Goal: Transaction & Acquisition: Book appointment/travel/reservation

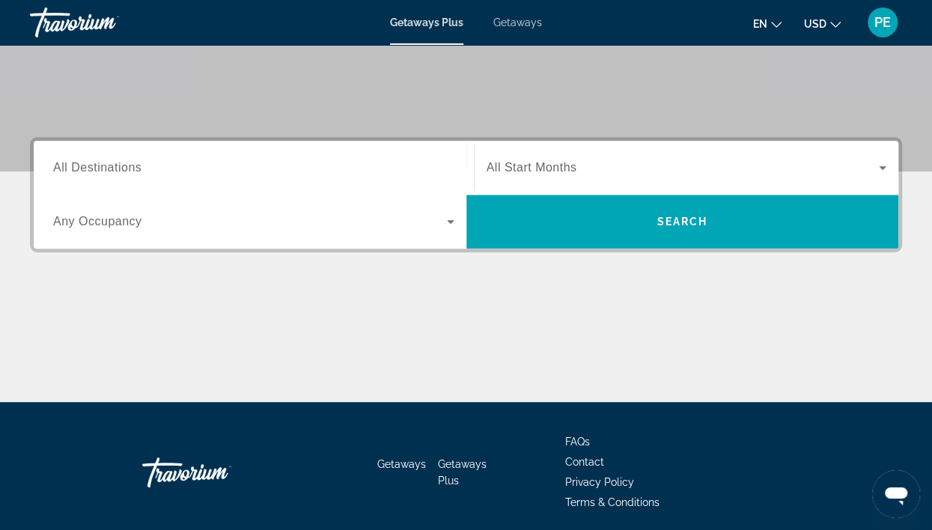
scroll to position [283, 0]
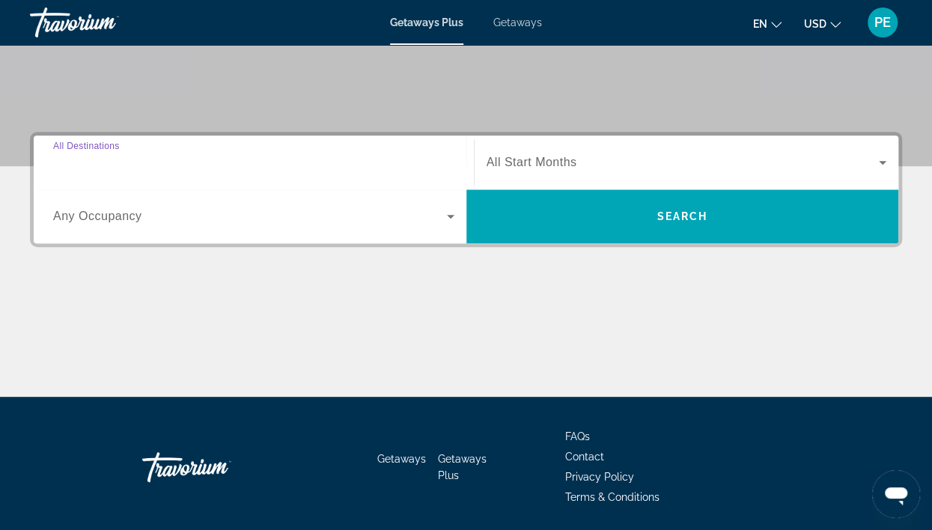
click at [303, 157] on input "Destination All Destinations" at bounding box center [253, 163] width 401 height 18
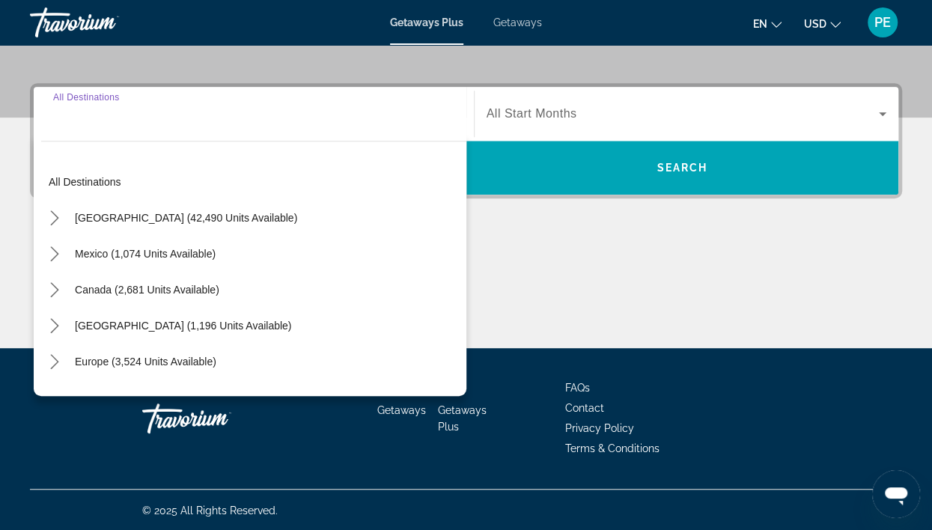
scroll to position [333, 0]
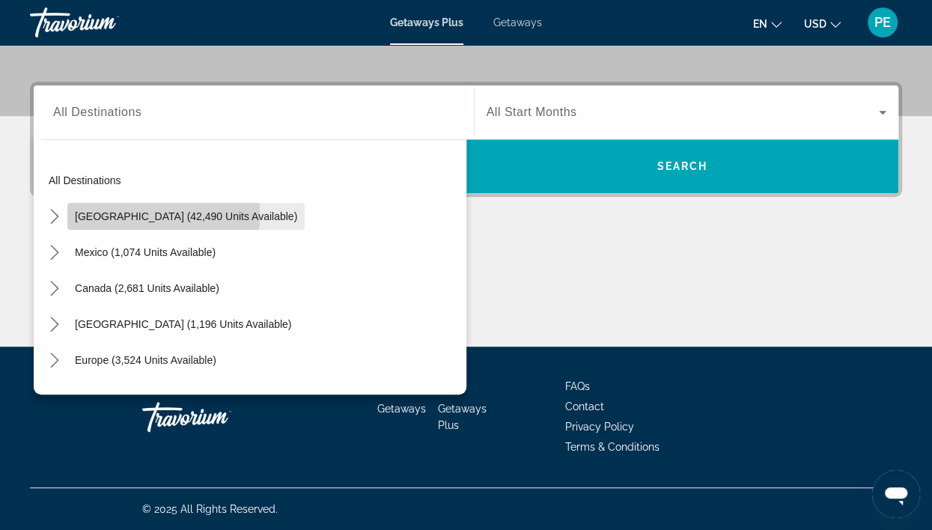
click at [112, 215] on span "[GEOGRAPHIC_DATA] (42,490 units available)" at bounding box center [186, 216] width 222 height 12
type input "**********"
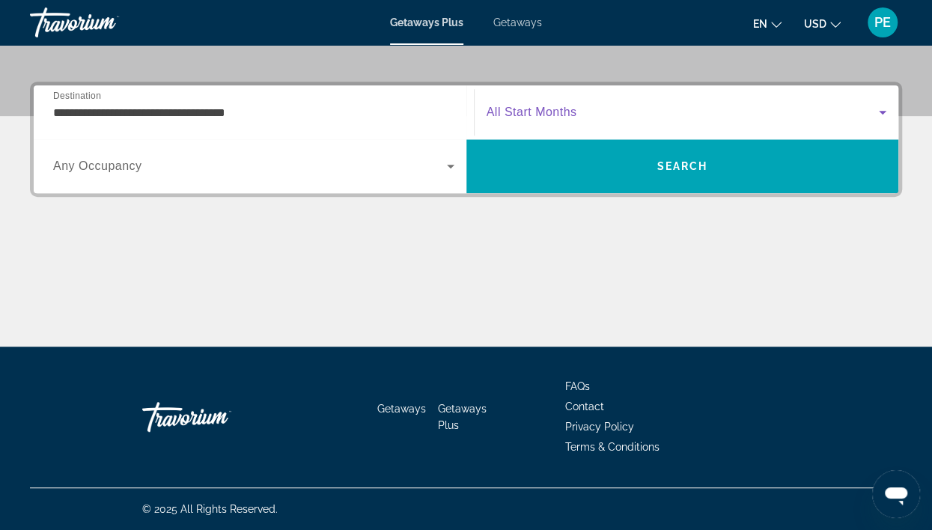
click at [663, 115] on span "Search widget" at bounding box center [683, 112] width 393 height 18
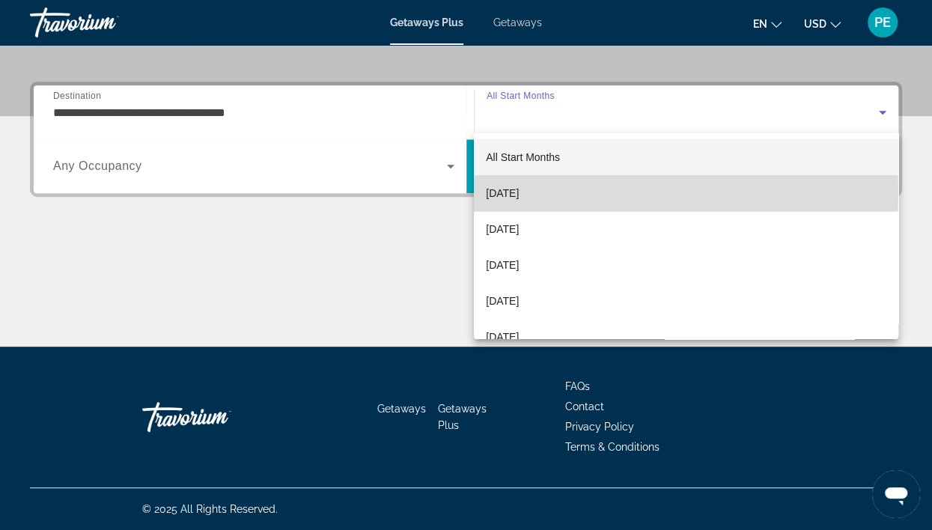
click at [515, 192] on span "[DATE]" at bounding box center [502, 193] width 33 height 18
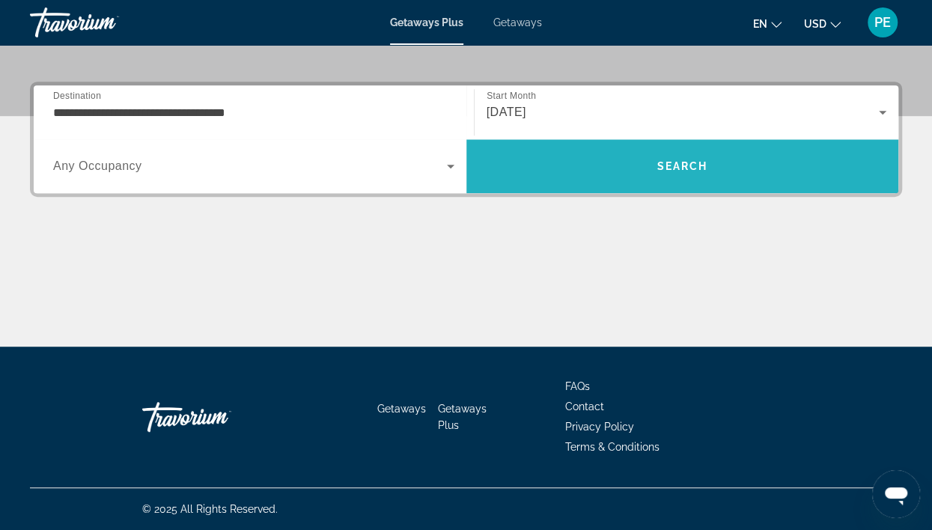
click at [669, 167] on span "Search" at bounding box center [682, 166] width 51 height 12
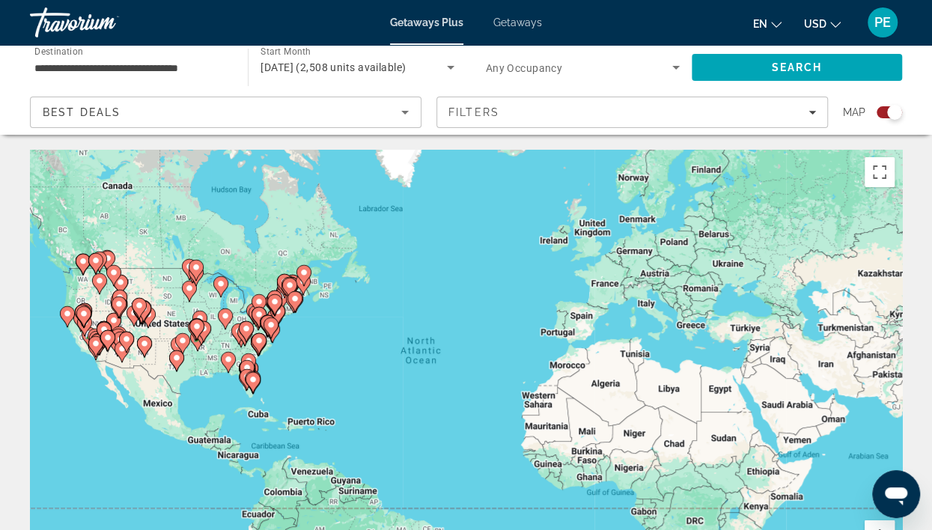
click at [887, 108] on div "Search widget" at bounding box center [889, 112] width 25 height 12
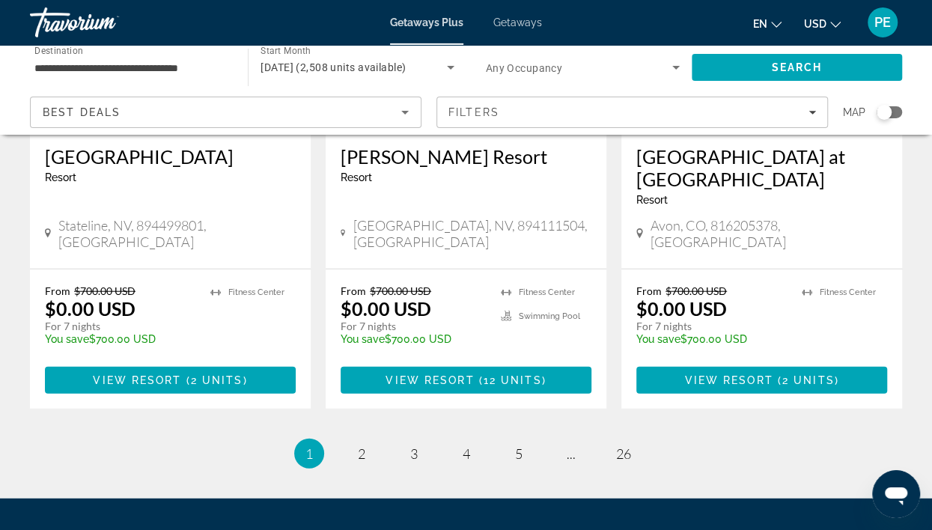
scroll to position [1940, 0]
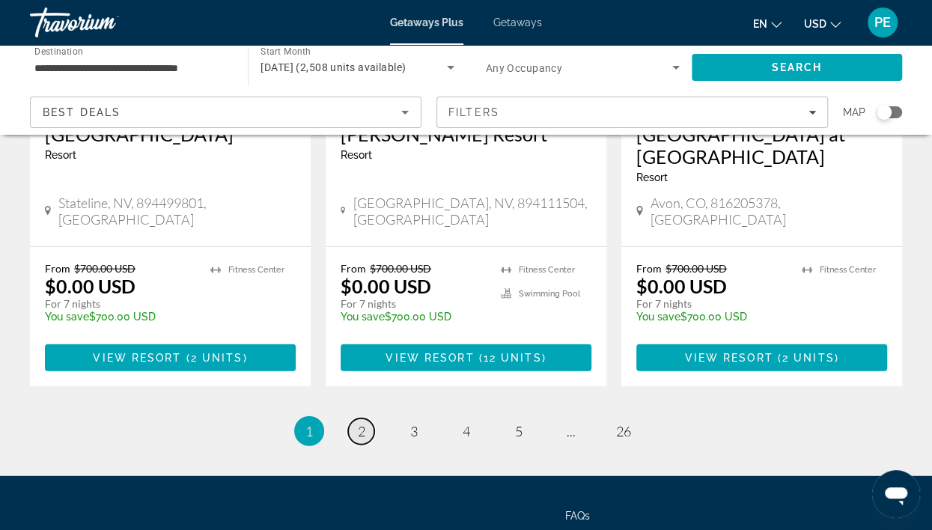
click at [360, 423] on span "2" at bounding box center [361, 431] width 7 height 16
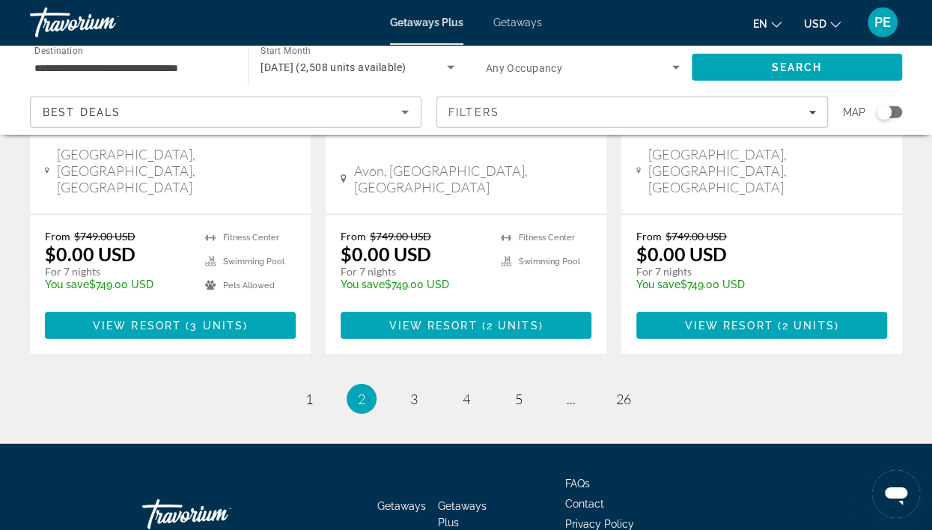
scroll to position [2026, 0]
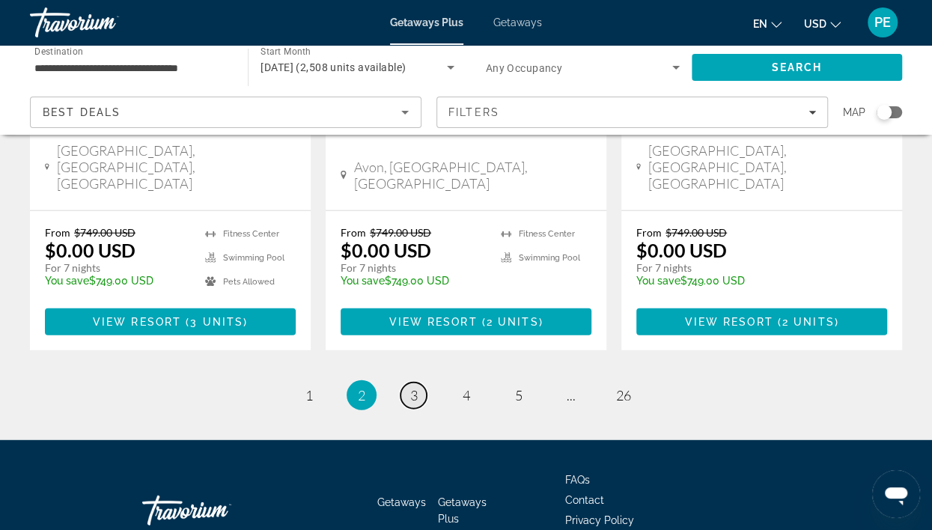
click at [416, 387] on span "3" at bounding box center [413, 395] width 7 height 16
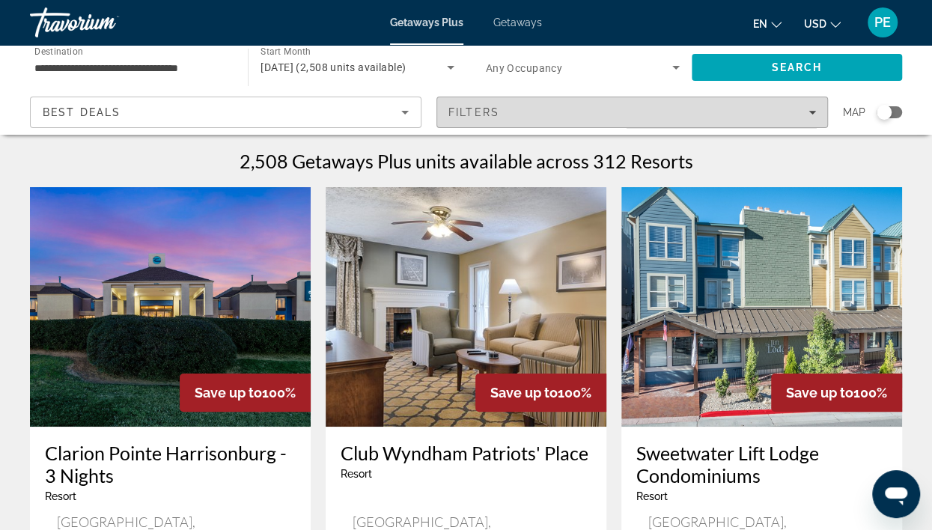
click at [811, 114] on icon "Filters" at bounding box center [811, 112] width 7 height 7
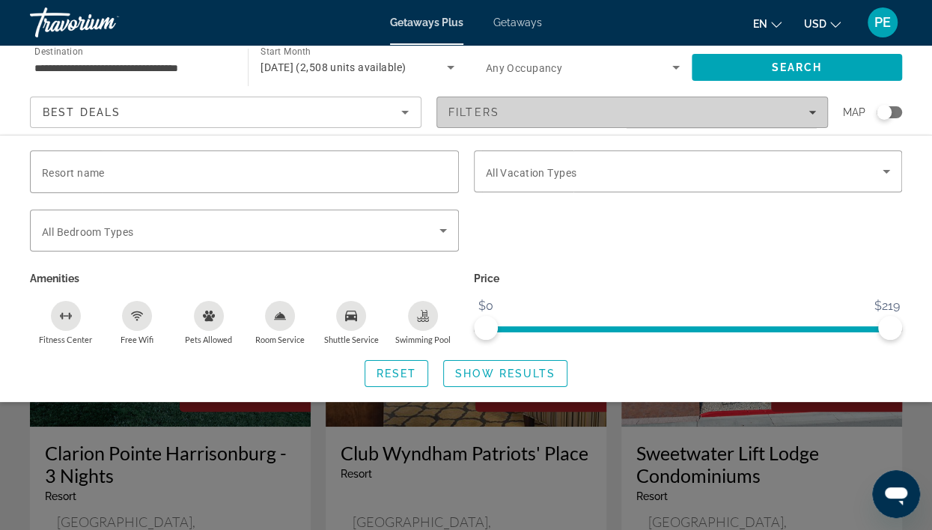
click at [811, 107] on div "Filters" at bounding box center [632, 112] width 368 height 12
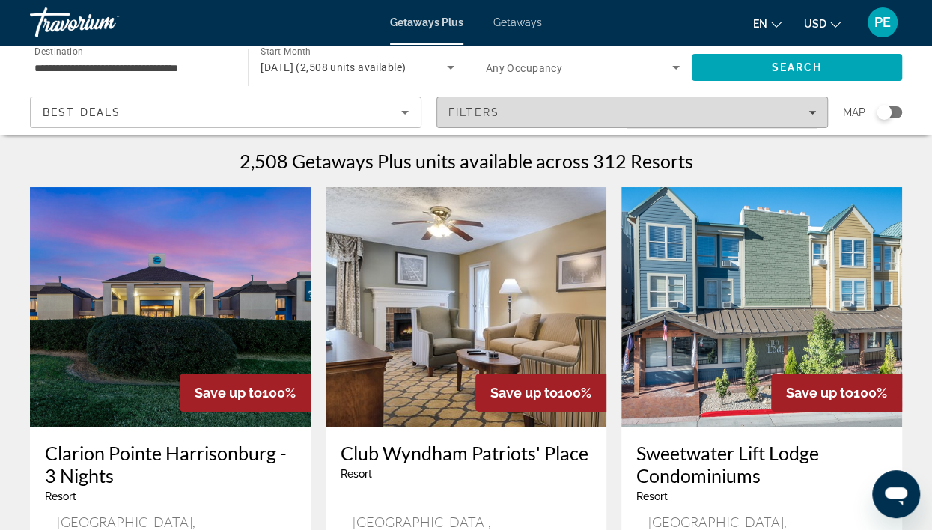
click at [811, 107] on div "Filters" at bounding box center [632, 112] width 368 height 12
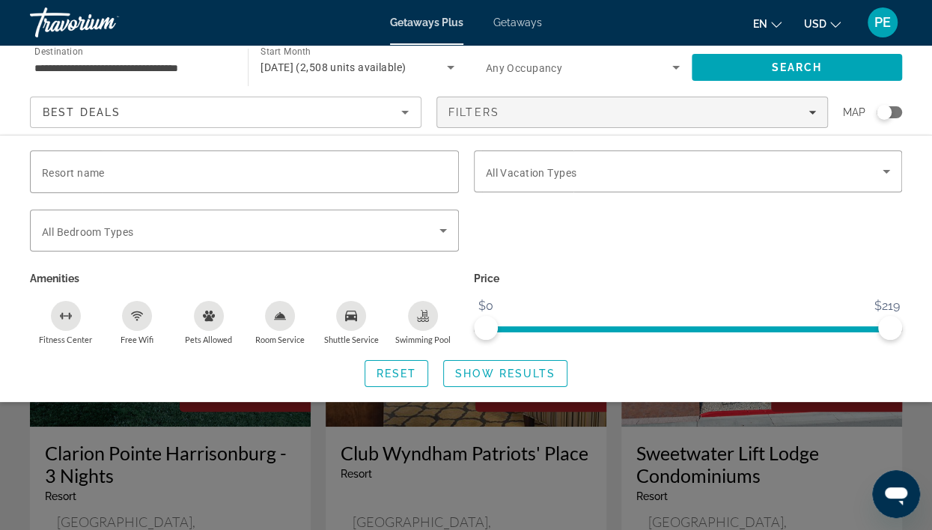
click at [207, 320] on icon "Pets Allowed" at bounding box center [209, 316] width 12 height 12
click at [478, 376] on span "Show Results" at bounding box center [505, 374] width 100 height 12
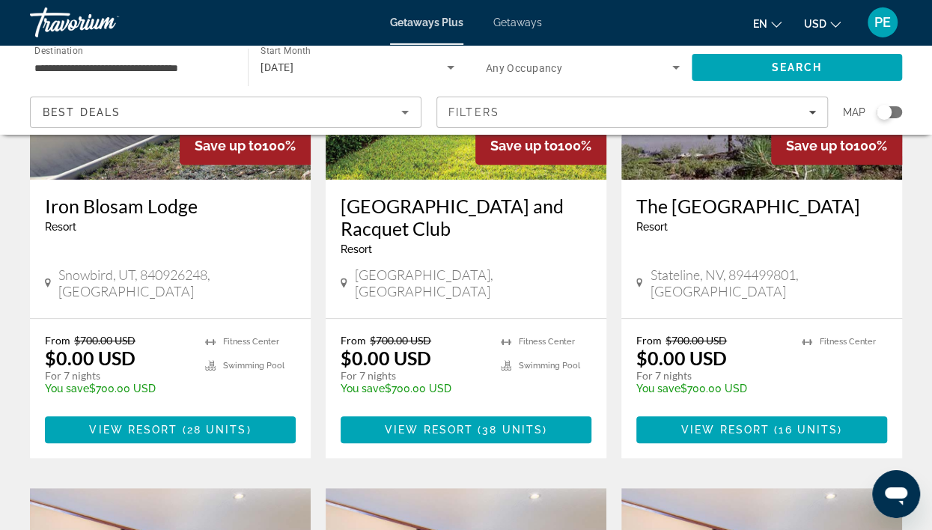
scroll to position [269, 0]
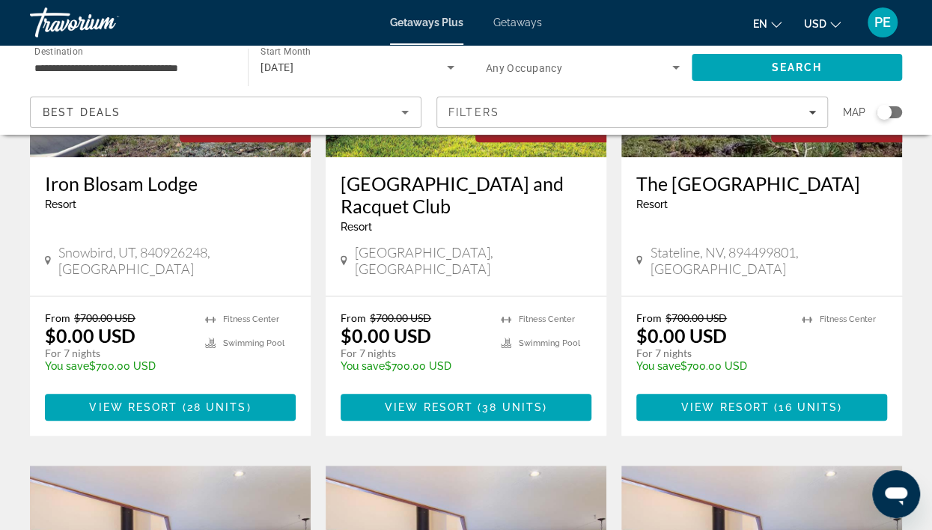
drag, startPoint x: 927, startPoint y: 526, endPoint x: 925, endPoint y: 508, distance: 18.0
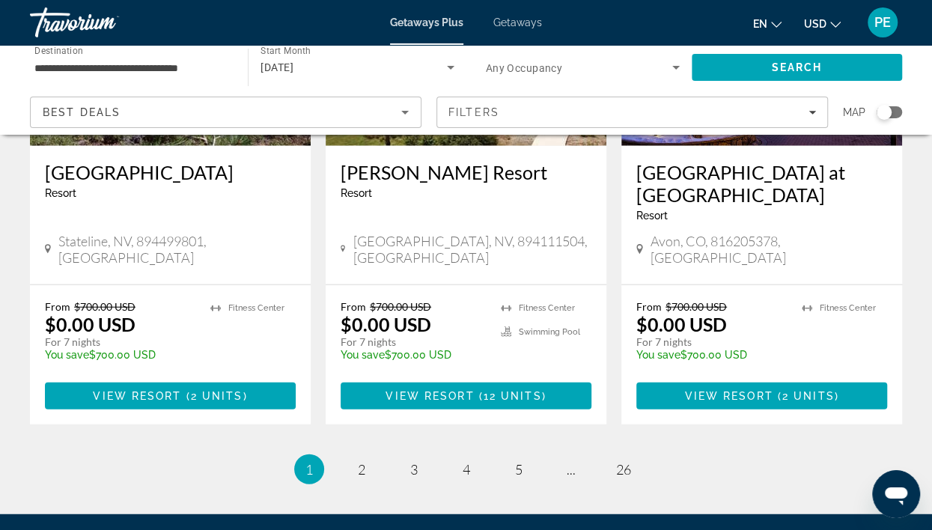
scroll to position [1981, 0]
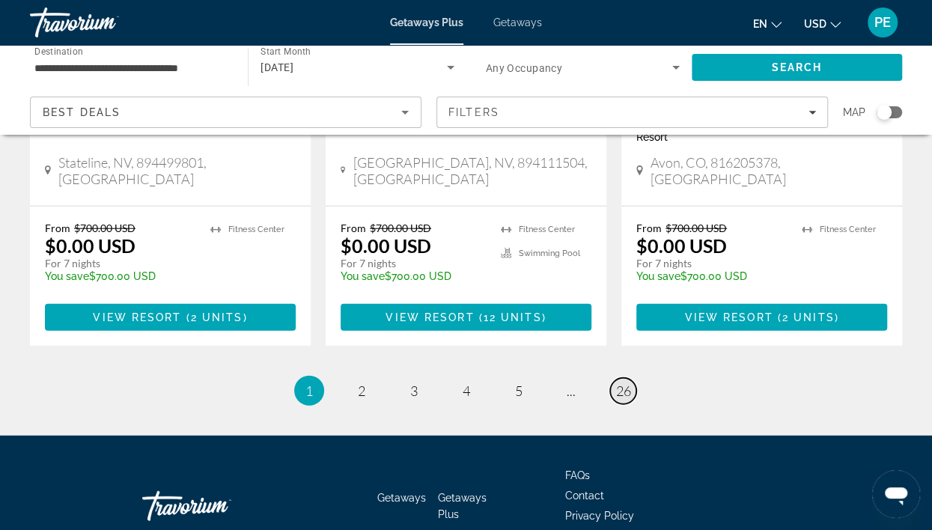
click at [633, 378] on link "page 26" at bounding box center [623, 391] width 26 height 26
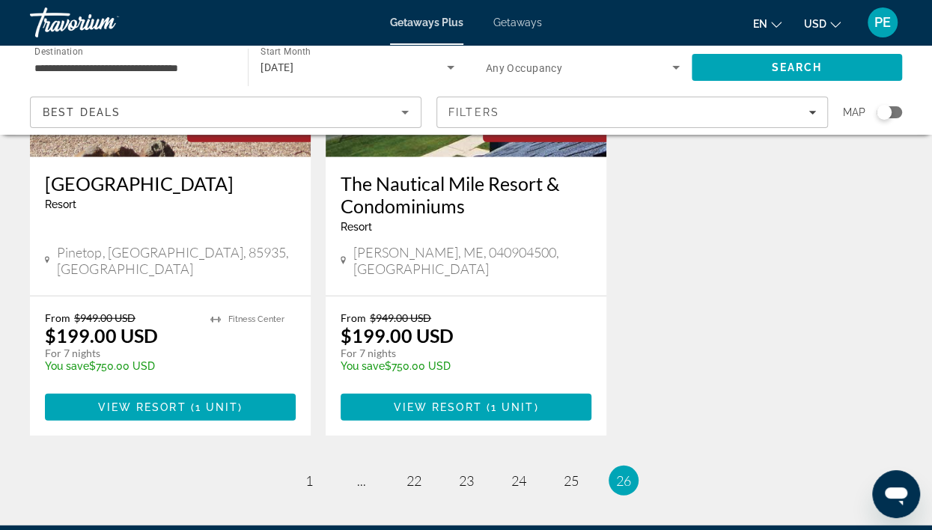
scroll to position [1970, 0]
click at [575, 472] on span "25" at bounding box center [571, 480] width 15 height 16
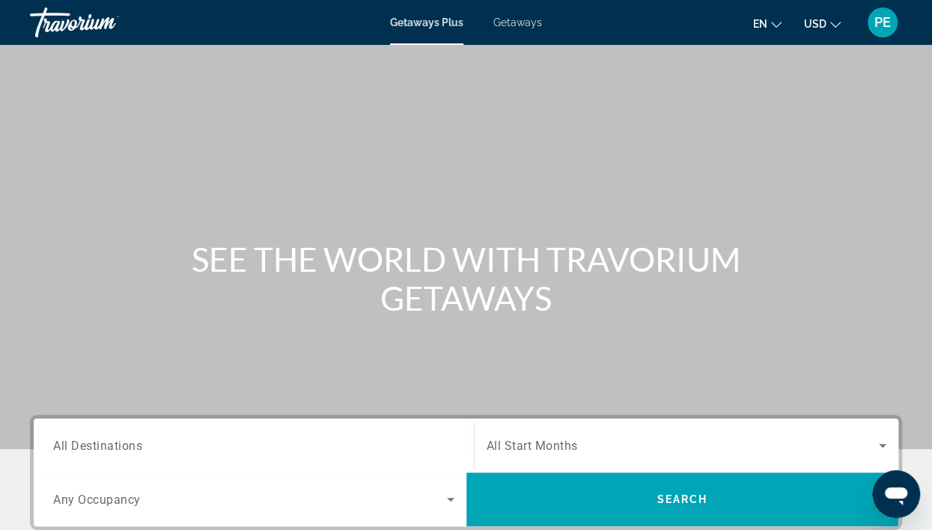
click at [428, 457] on div "Search widget" at bounding box center [253, 445] width 401 height 43
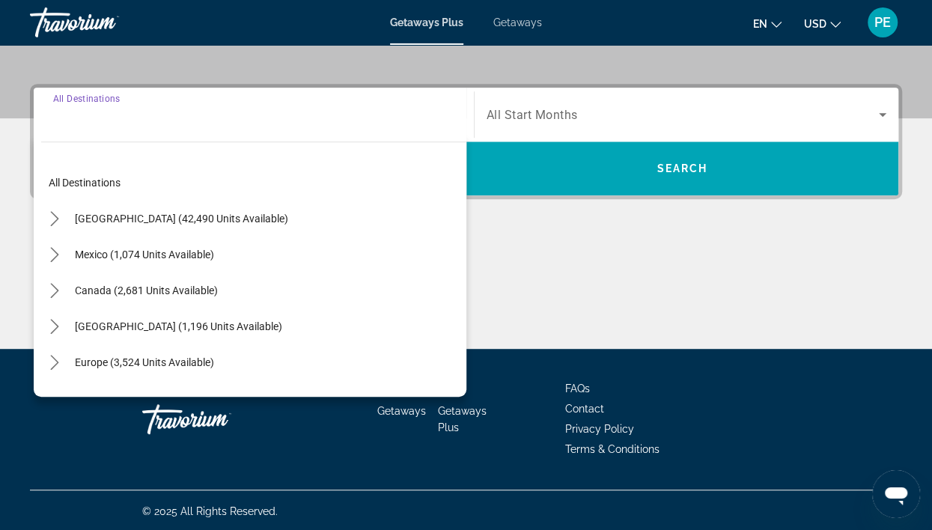
scroll to position [333, 0]
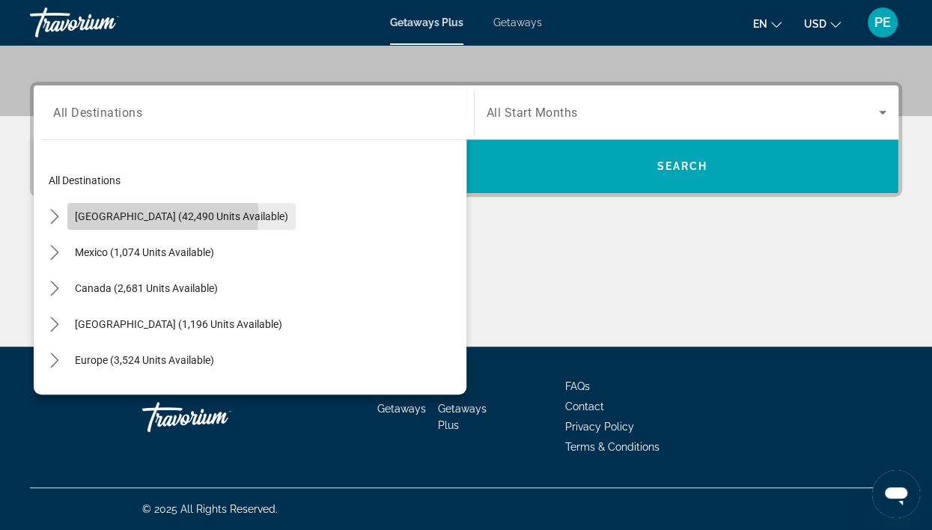
click at [112, 215] on span "[GEOGRAPHIC_DATA] (42,490 units available)" at bounding box center [181, 216] width 213 height 12
type input "**********"
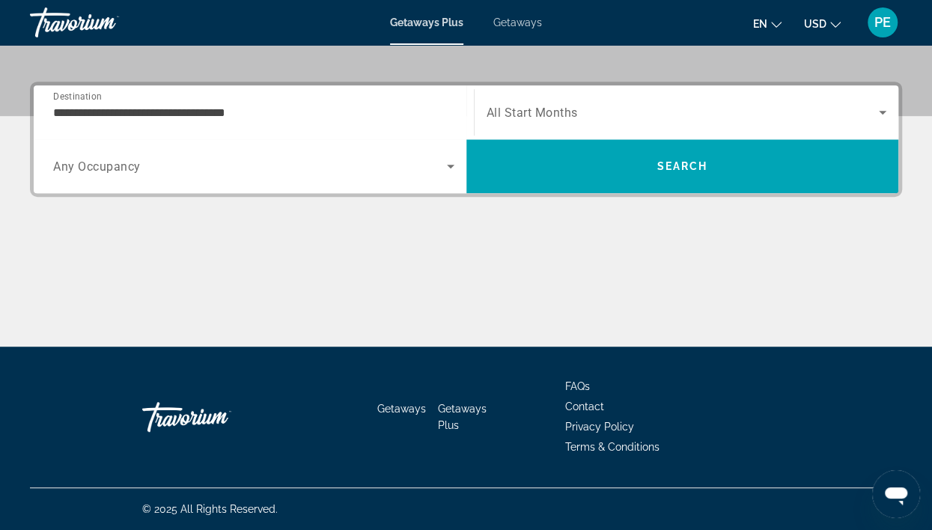
click at [546, 112] on span "All Start Months" at bounding box center [532, 113] width 91 height 14
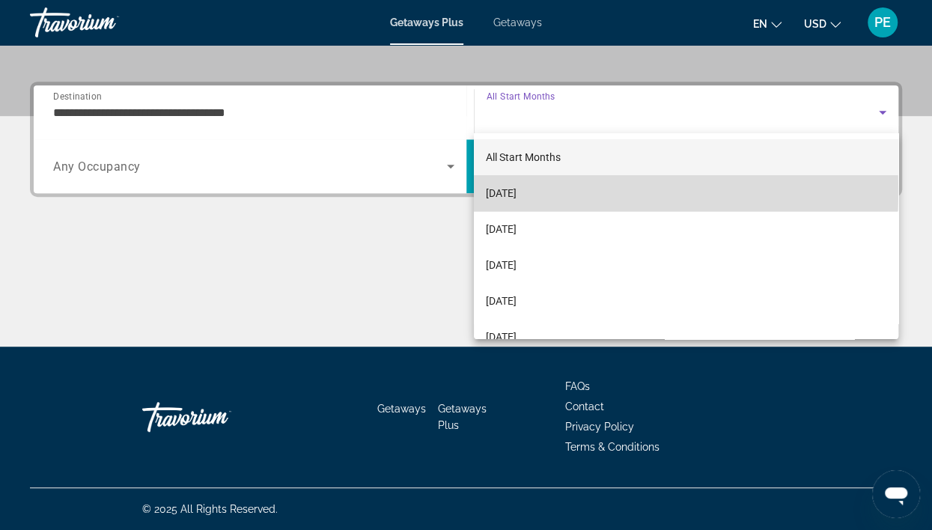
click at [517, 191] on span "[DATE]" at bounding box center [501, 193] width 31 height 18
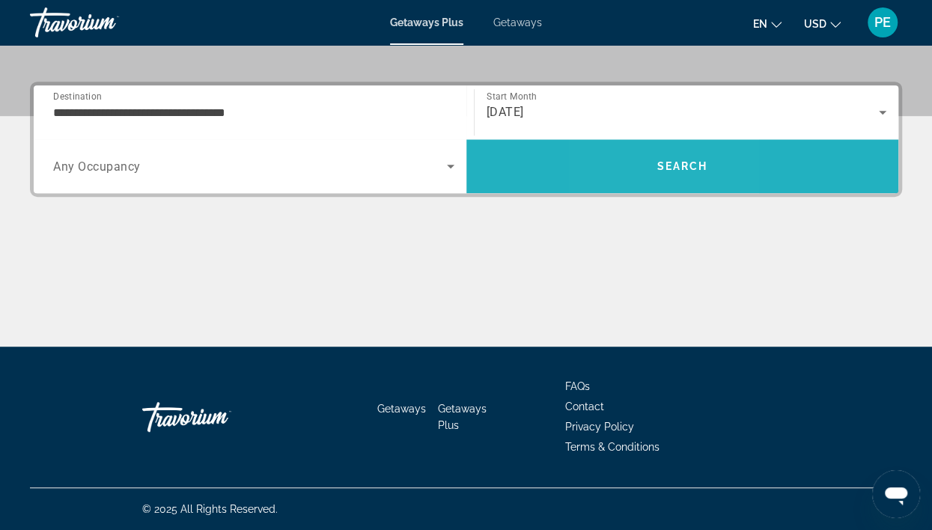
click at [639, 158] on span "Search" at bounding box center [682, 166] width 433 height 36
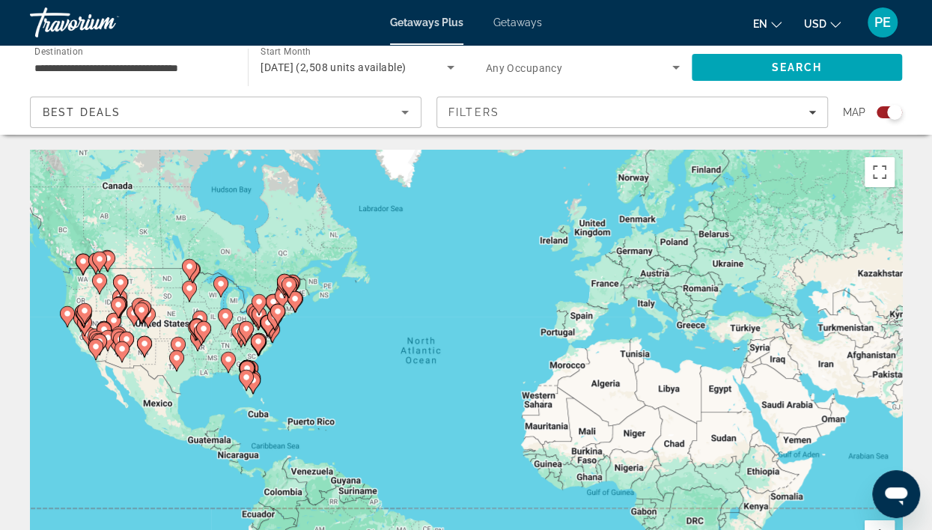
click at [890, 112] on div "Search widget" at bounding box center [894, 112] width 15 height 15
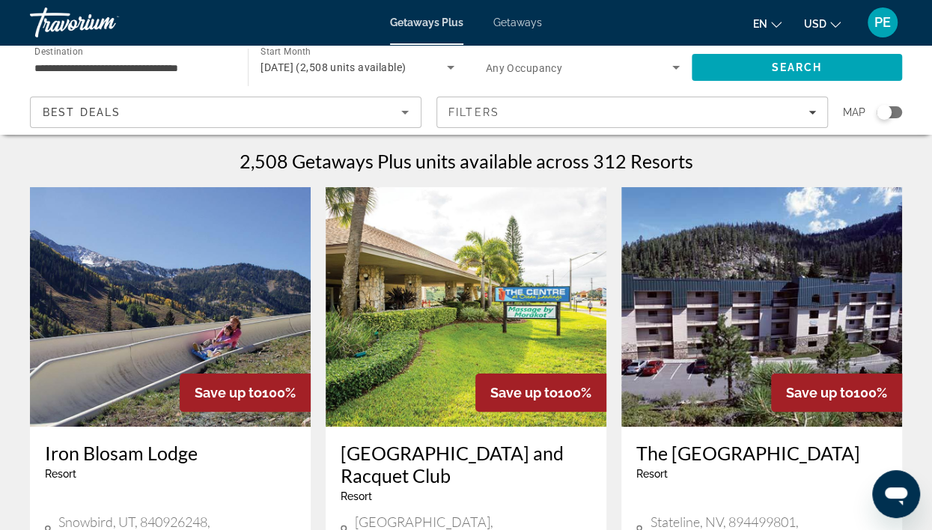
click at [892, 106] on div "Map" at bounding box center [872, 112] width 59 height 31
click at [892, 112] on div "Search widget" at bounding box center [884, 112] width 15 height 15
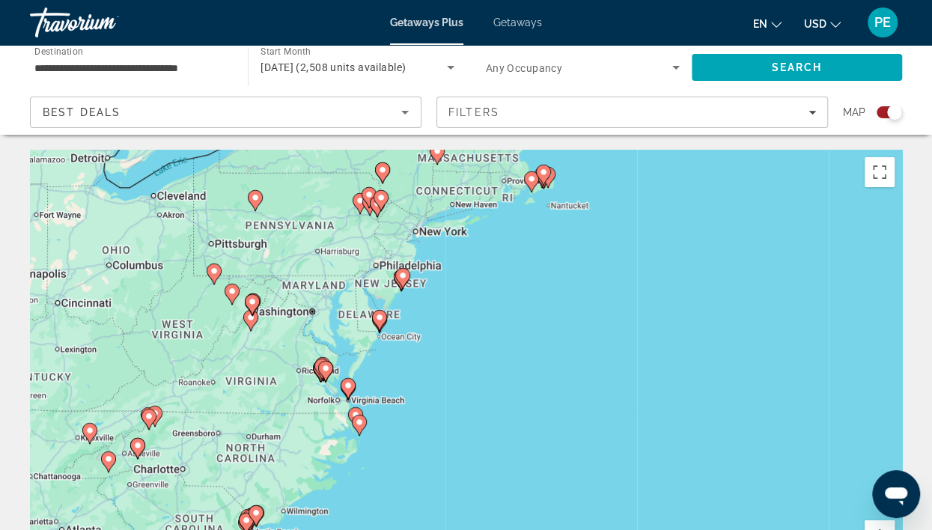
click at [256, 299] on image "Main content" at bounding box center [252, 301] width 9 height 9
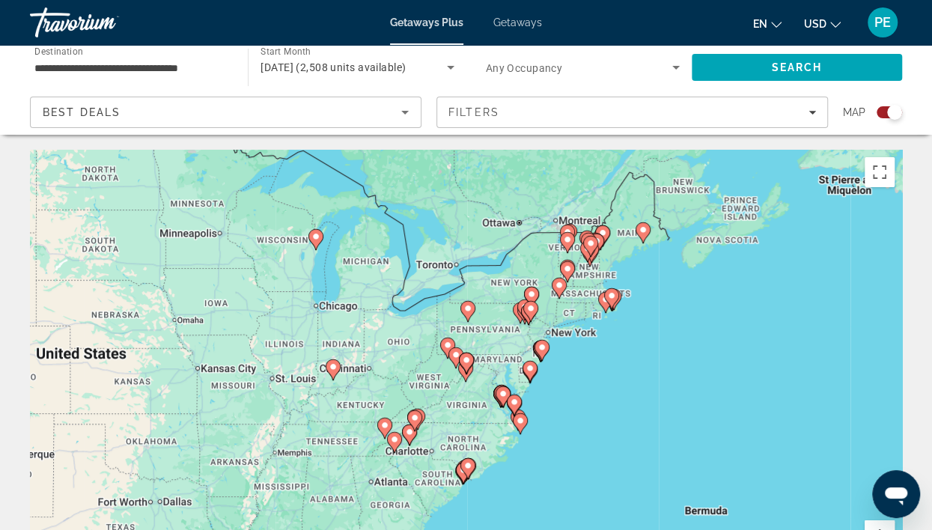
click at [466, 363] on image "Main content" at bounding box center [466, 360] width 9 height 9
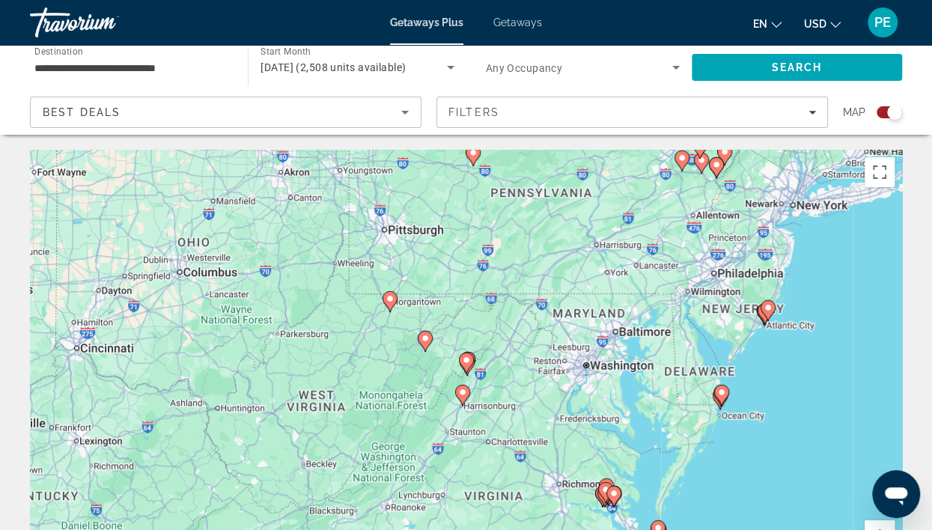
click at [459, 367] on gmp-advanced-marker "Main content" at bounding box center [466, 363] width 15 height 22
type input "**********"
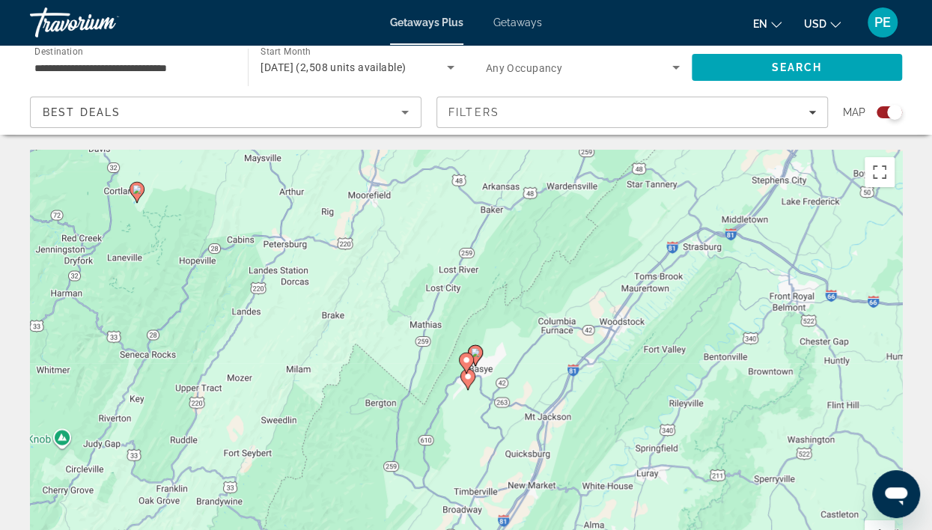
click at [460, 365] on gmp-advanced-marker "Main content" at bounding box center [466, 363] width 15 height 22
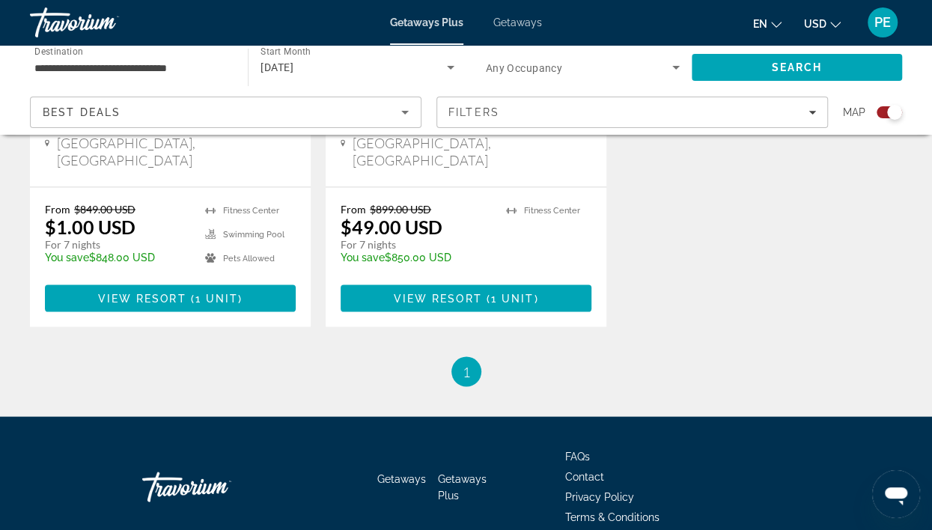
scroll to position [1404, 0]
